Goal: Communication & Community: Answer question/provide support

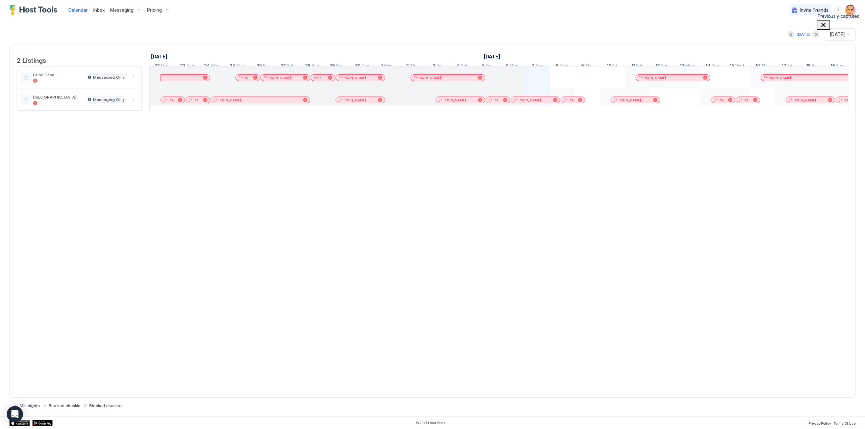
scroll to position [0, 375]
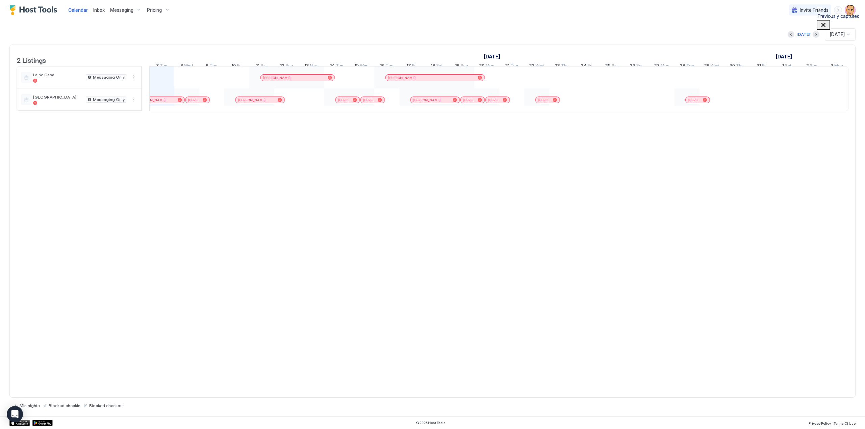
click at [116, 10] on span "Messaging" at bounding box center [121, 10] width 23 height 6
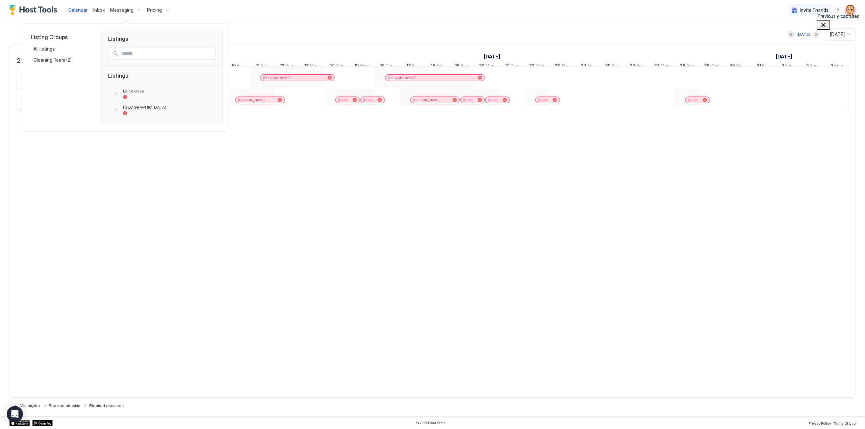
click at [95, 7] on div at bounding box center [432, 214] width 865 height 429
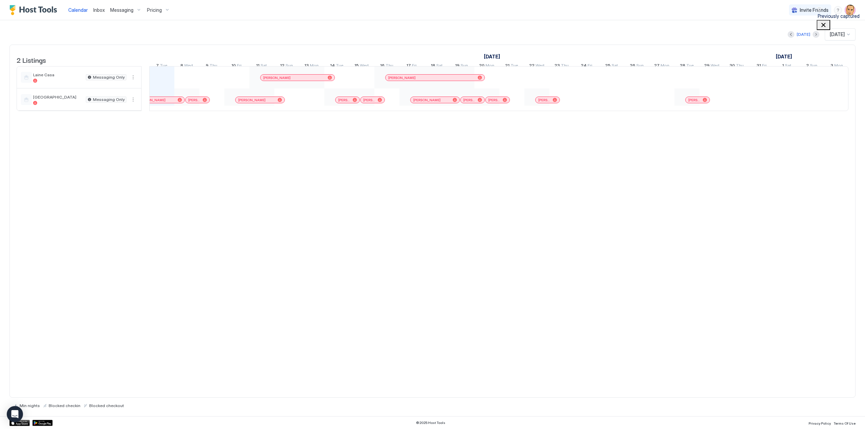
click at [95, 8] on span "Inbox" at bounding box center [98, 10] width 11 height 6
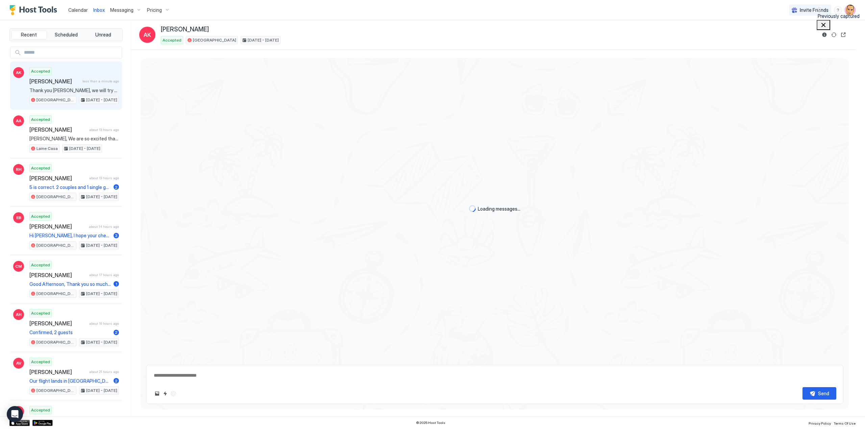
click at [66, 83] on span "[PERSON_NAME]" at bounding box center [54, 81] width 50 height 7
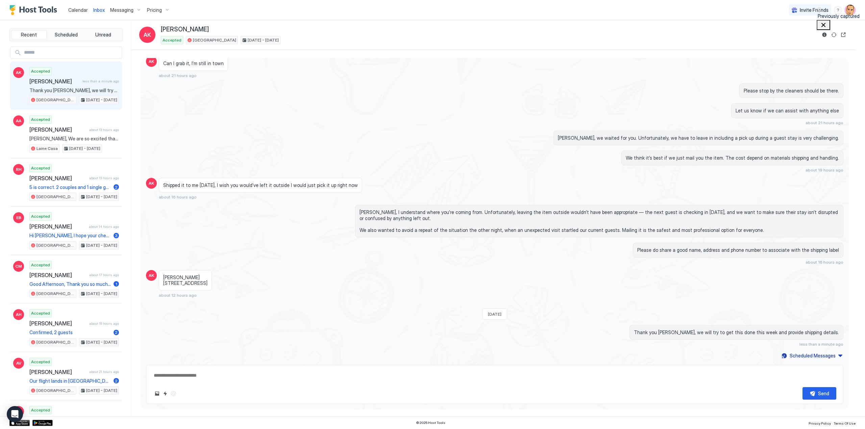
scroll to position [854, 0]
click at [816, 356] on div "Scheduled Messages" at bounding box center [812, 355] width 46 height 7
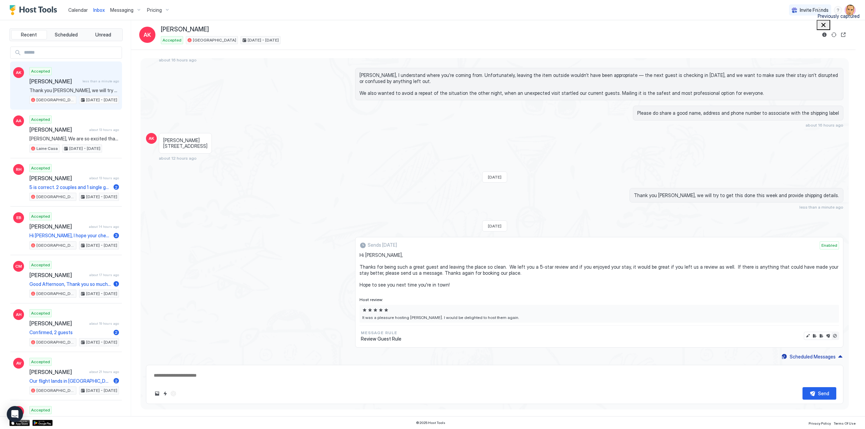
click at [831, 334] on button "Disable message & review" at bounding box center [834, 336] width 7 height 7
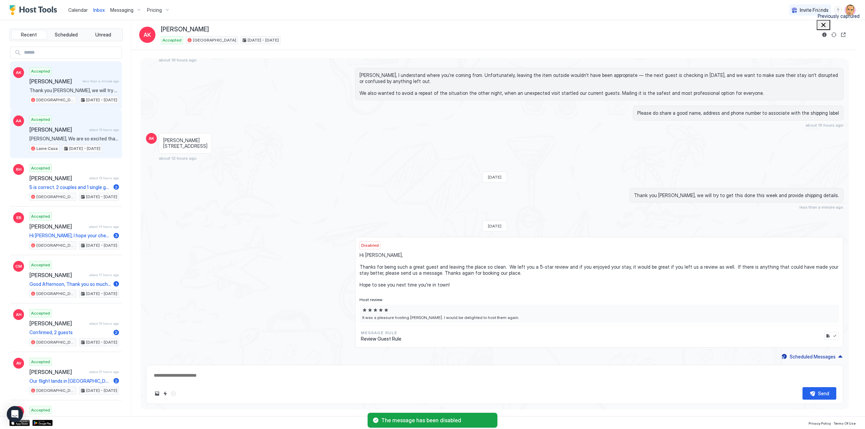
click at [61, 133] on div "Accepted [PERSON_NAME] about 13 hours ago [PERSON_NAME], We are so excited that…" at bounding box center [74, 134] width 90 height 37
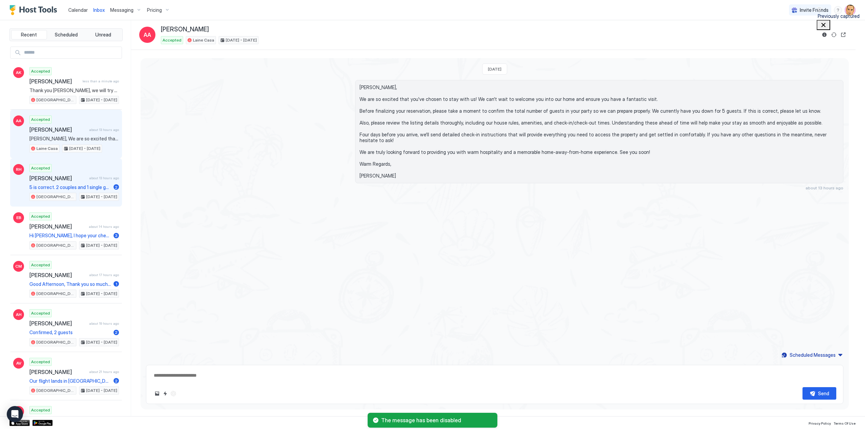
click at [66, 178] on span "[PERSON_NAME]" at bounding box center [57, 178] width 57 height 7
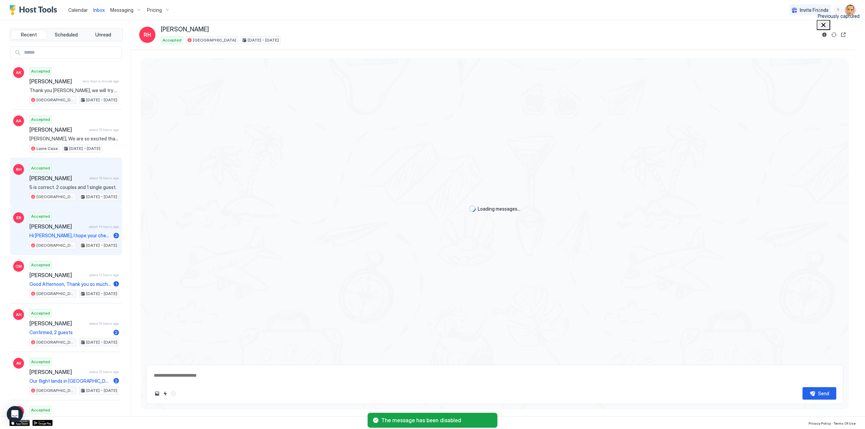
click at [76, 233] on span "Hi [PERSON_NAME], I hope your check-in [DATE] has been smooth! I just wanted to…" at bounding box center [69, 236] width 81 height 6
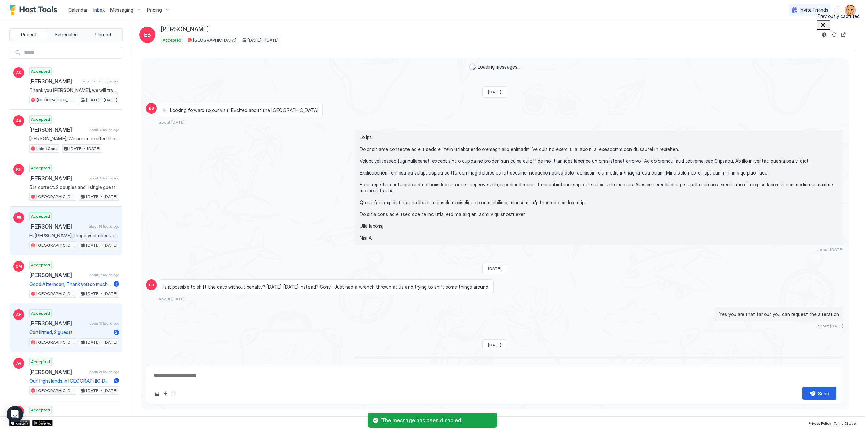
scroll to position [298, 0]
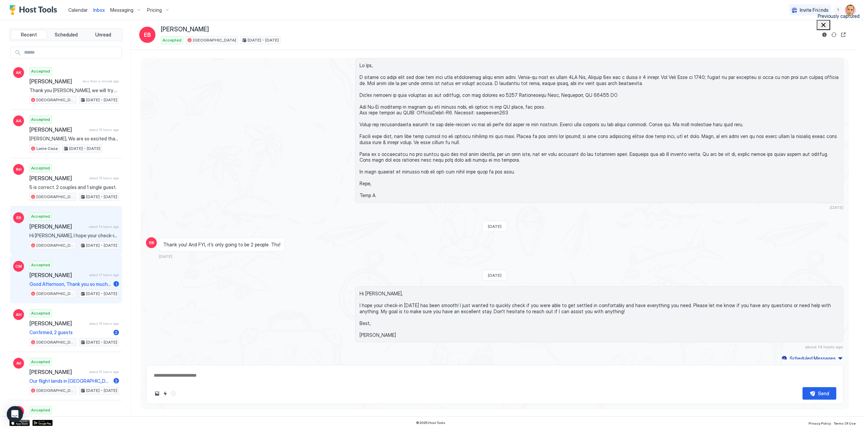
click at [77, 277] on div "Accepted [PERSON_NAME] about 17 hours ago Good Afternoon, Thank you so much! En…" at bounding box center [74, 279] width 90 height 37
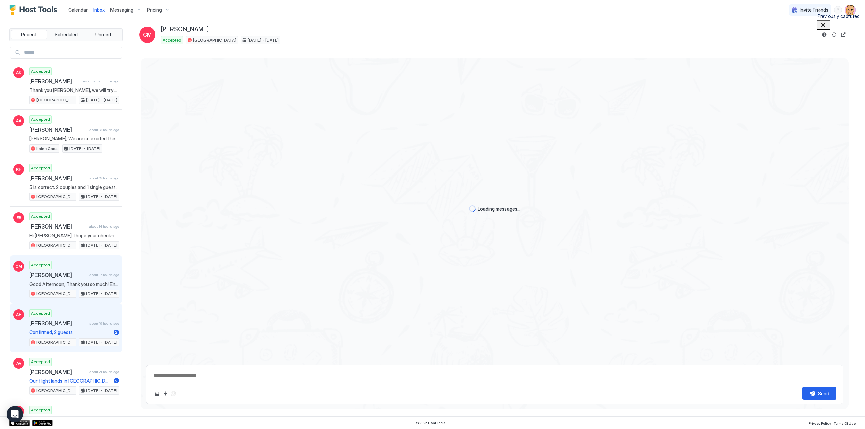
click at [76, 325] on div "Accepted [PERSON_NAME] about 19 hours ago Confirmed, 2 guests 2 [GEOGRAPHIC_DAT…" at bounding box center [74, 327] width 90 height 37
